Goal: Transaction & Acquisition: Download file/media

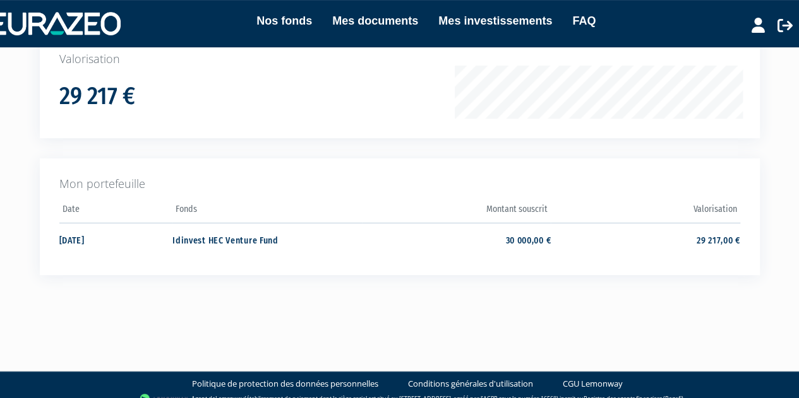
scroll to position [227, 0]
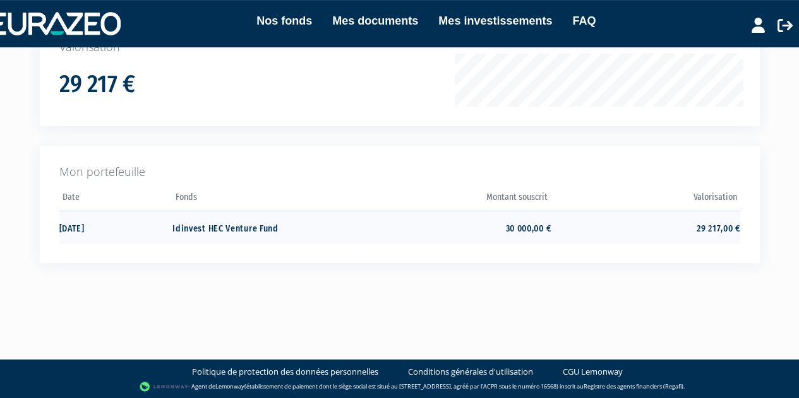
click at [182, 224] on td "Idinvest HEC Venture Fund" at bounding box center [266, 227] width 189 height 33
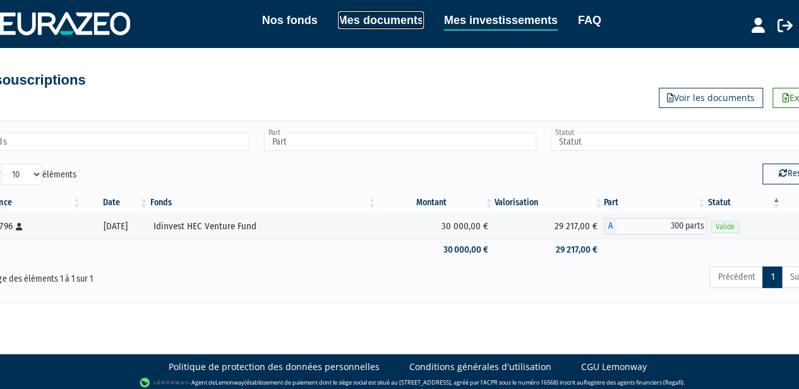
click at [384, 21] on link "Mes documents" at bounding box center [381, 20] width 86 height 18
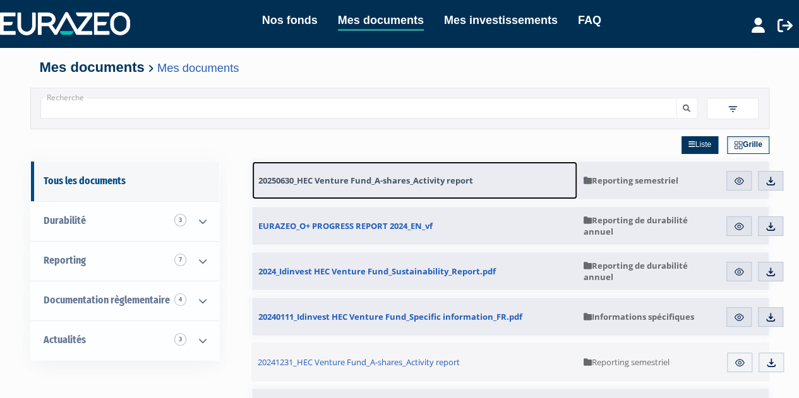
click at [362, 176] on span "20250630_HEC Venture Fund_A-shares_Activity report" at bounding box center [365, 180] width 215 height 11
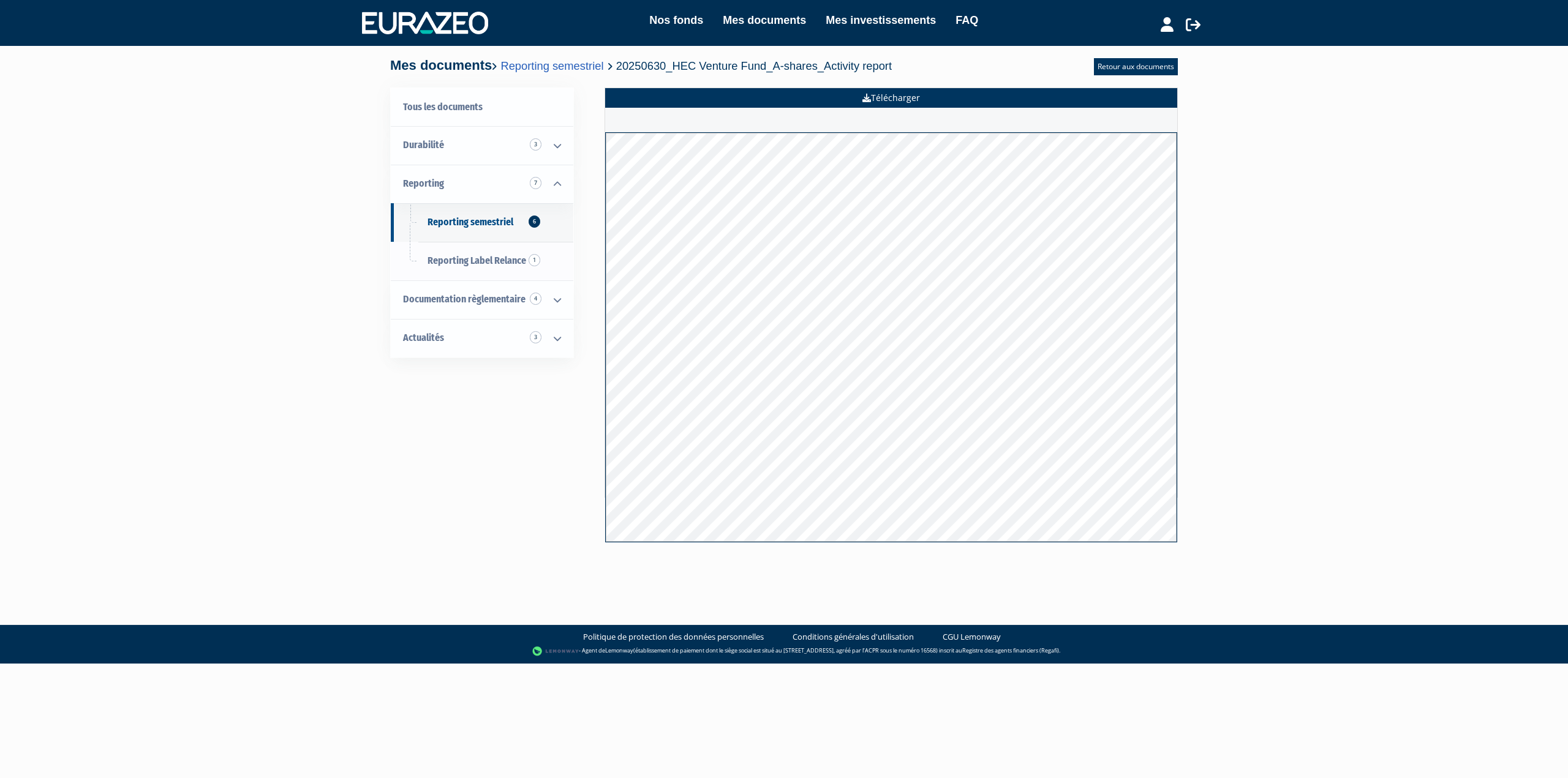
click at [774, 101] on link "Télécharger" at bounding box center [892, 98] width 572 height 19
